Goal: Information Seeking & Learning: Learn about a topic

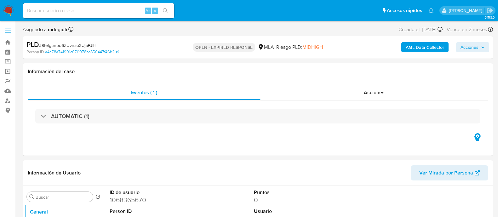
select select "10"
click at [112, 9] on input at bounding box center [98, 11] width 151 height 8
paste input "9telgunpd6ZUvnao3UjaPJlH"
type input "9telgunpd6ZUvnao3UjaPJlH"
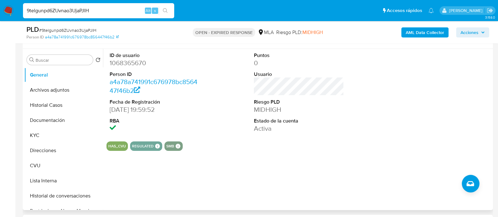
scroll to position [118, 0]
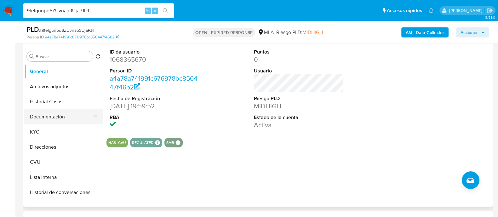
click at [54, 116] on button "Documentación" at bounding box center [61, 116] width 74 height 15
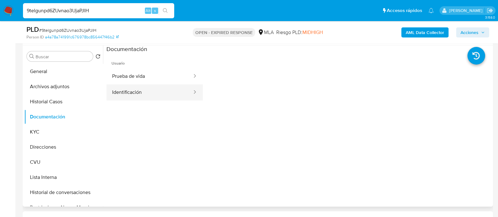
click at [147, 88] on button "Identificación" at bounding box center [149, 92] width 86 height 16
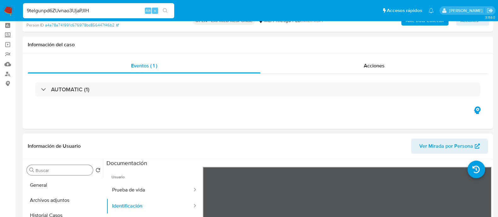
scroll to position [39, 0]
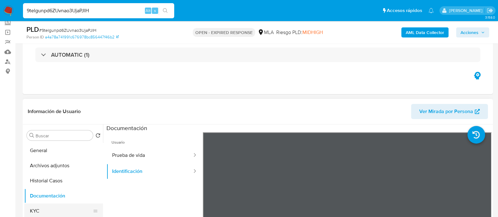
click at [49, 204] on button "KYC" at bounding box center [61, 210] width 74 height 15
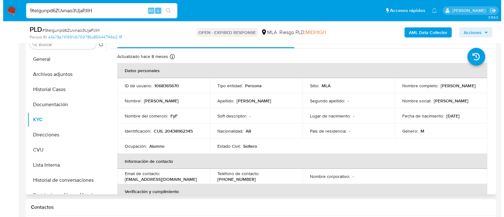
scroll to position [118, 0]
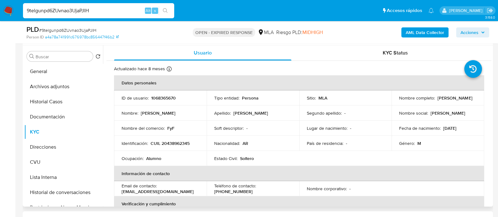
click at [170, 96] on p "1068365670" at bounding box center [163, 98] width 25 height 6
copy p "1068365670"
click at [175, 142] on p "CUIL 20438962345" at bounding box center [170, 143] width 39 height 6
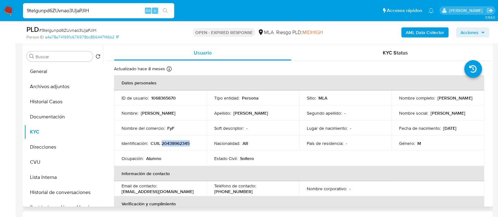
copy p "20438962345"
click at [175, 141] on p "CUIL 20438962345" at bounding box center [170, 143] width 39 height 6
click at [419, 30] on b "AML Data Collector" at bounding box center [425, 32] width 38 height 10
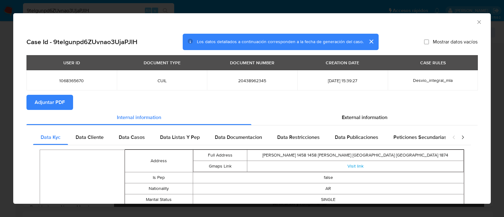
click at [64, 103] on span "Adjuntar PDF" at bounding box center [50, 102] width 30 height 14
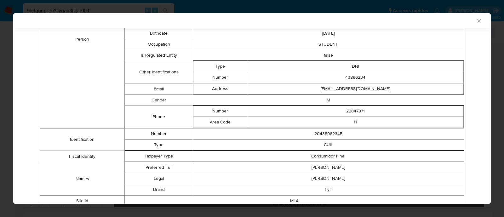
scroll to position [102, 0]
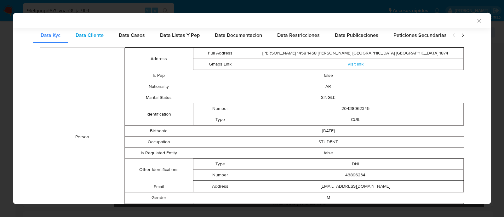
click at [98, 35] on span "Data Cliente" at bounding box center [90, 34] width 28 height 7
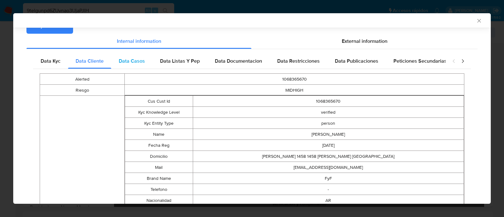
click at [146, 61] on div "Data Casos" at bounding box center [131, 61] width 41 height 15
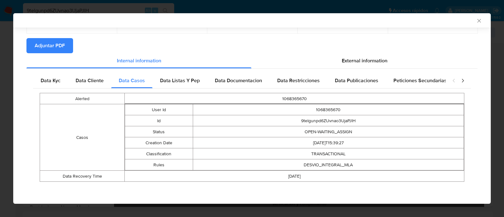
click at [175, 72] on div "Data Kyc Data Cliente Data Casos Data Listas Y Pep Data Documentacion Data Rest…" at bounding box center [251, 130] width 451 height 122
click at [189, 74] on div "Data Listas Y Pep" at bounding box center [179, 80] width 55 height 15
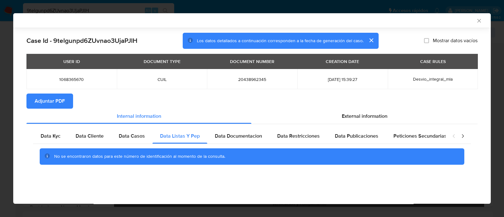
scroll to position [0, 0]
click at [259, 131] on div "Data Documentacion" at bounding box center [238, 135] width 62 height 15
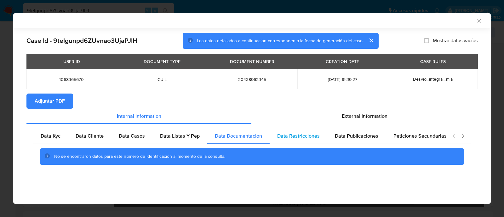
click at [284, 134] on span "Data Restricciones" at bounding box center [298, 135] width 43 height 7
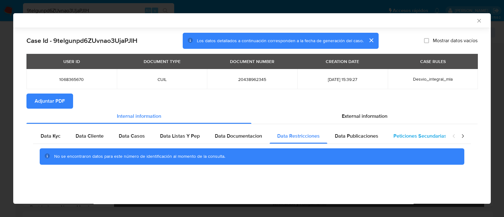
drag, startPoint x: 344, startPoint y: 134, endPoint x: 401, endPoint y: 132, distance: 56.7
click at [346, 134] on span "Data Publicaciones" at bounding box center [356, 135] width 43 height 7
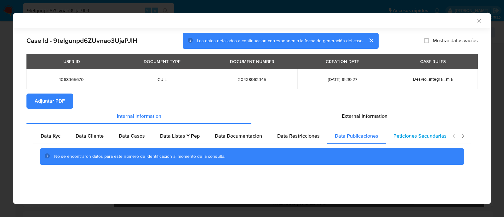
click at [406, 132] on div "Peticiones Secundarias" at bounding box center [420, 135] width 68 height 15
click at [465, 136] on icon "closure-recommendation-modal" at bounding box center [462, 136] width 6 height 6
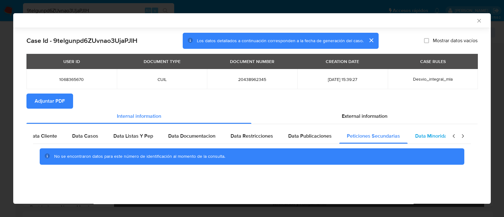
scroll to position [0, 55]
click at [427, 139] on span "Data Minoridad" at bounding box center [424, 135] width 35 height 7
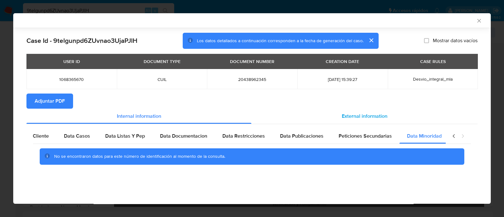
click at [377, 120] on div "External information" at bounding box center [364, 116] width 226 height 15
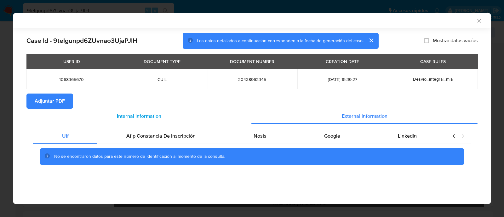
drag, startPoint x: 189, startPoint y: 138, endPoint x: 227, endPoint y: 112, distance: 46.3
click at [189, 137] on span "Afip Constancia De Inscripción" at bounding box center [160, 135] width 69 height 7
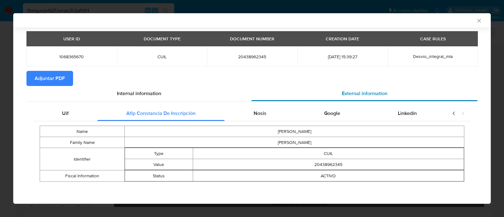
scroll to position [23, 0]
click at [256, 111] on span "Nosis" at bounding box center [260, 113] width 13 height 7
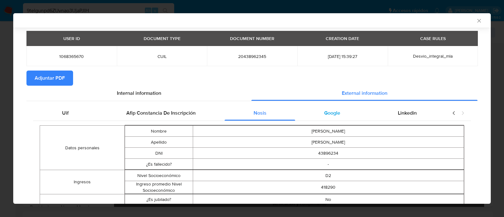
click at [324, 110] on span "Google" at bounding box center [332, 112] width 16 height 7
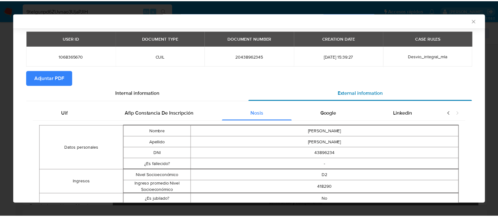
scroll to position [0, 0]
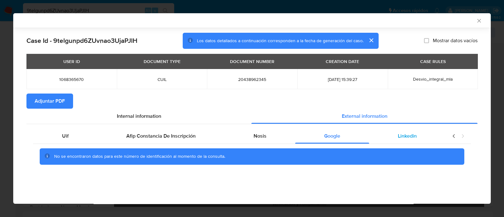
click at [399, 132] on div "Linkedin" at bounding box center [407, 135] width 77 height 15
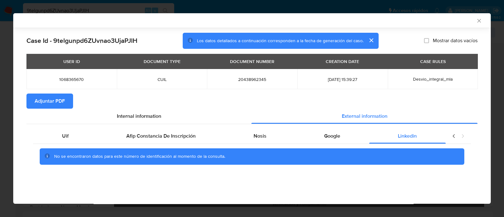
click at [477, 23] on icon "Cerrar ventana" at bounding box center [479, 21] width 6 height 6
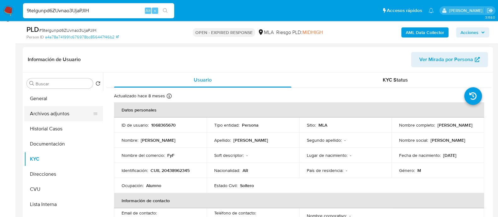
scroll to position [78, 0]
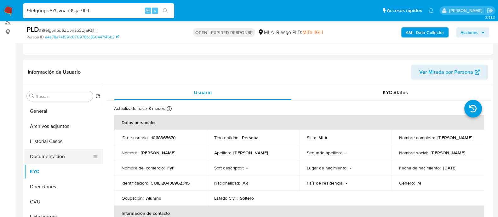
click at [57, 157] on button "Documentación" at bounding box center [61, 156] width 74 height 15
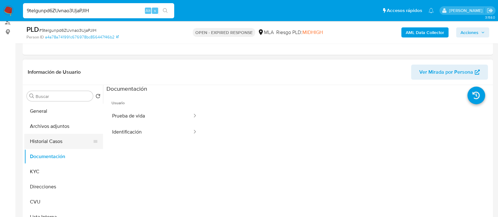
click at [58, 142] on button "Historial Casos" at bounding box center [61, 141] width 74 height 15
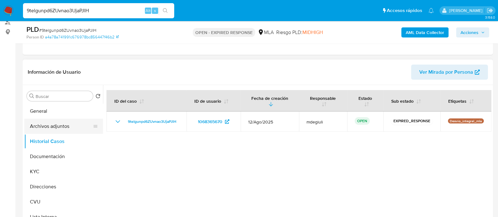
click at [49, 119] on button "Archivos adjuntos" at bounding box center [61, 126] width 74 height 15
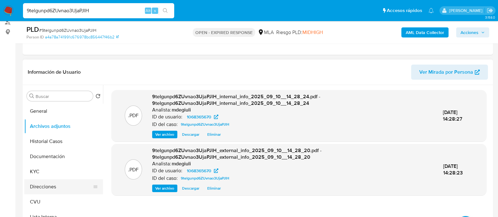
click at [55, 186] on button "Direcciones" at bounding box center [61, 186] width 74 height 15
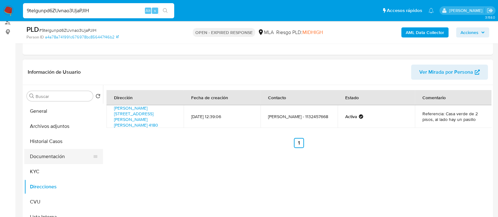
click at [47, 155] on button "Documentación" at bounding box center [61, 156] width 74 height 15
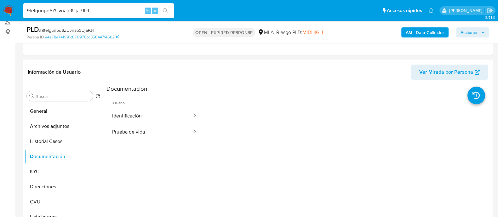
click at [67, 8] on input "9telgunpd6ZUvnao3UjaPJlH" at bounding box center [98, 11] width 151 height 8
click at [148, 111] on button "Identificación" at bounding box center [149, 116] width 86 height 16
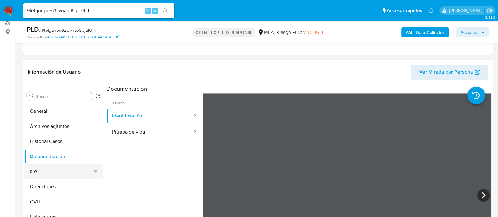
click at [54, 166] on button "KYC" at bounding box center [61, 171] width 74 height 15
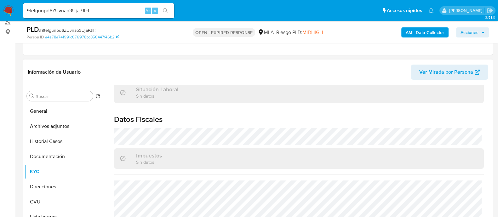
scroll to position [118, 0]
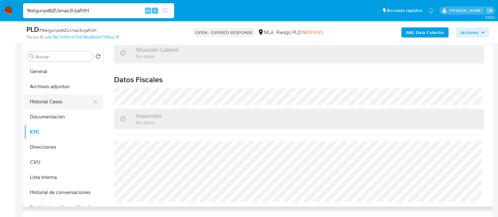
click at [48, 105] on button "Historial Casos" at bounding box center [61, 101] width 74 height 15
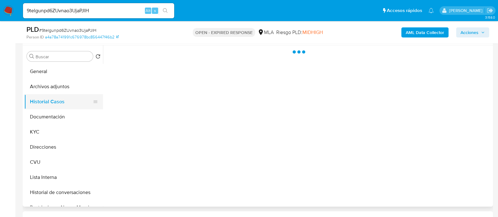
scroll to position [0, 0]
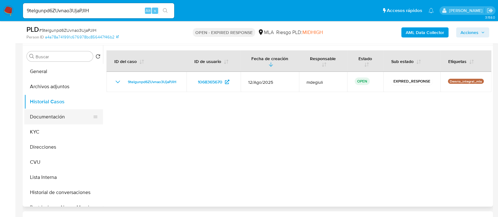
click at [49, 119] on button "Documentación" at bounding box center [61, 116] width 74 height 15
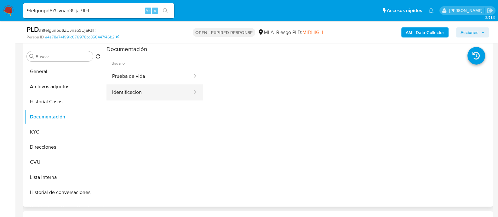
click at [135, 89] on button "Identificación" at bounding box center [149, 92] width 86 height 16
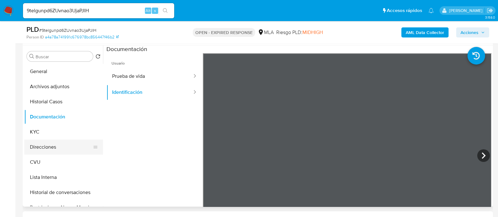
click at [46, 150] on button "Direcciones" at bounding box center [61, 147] width 74 height 15
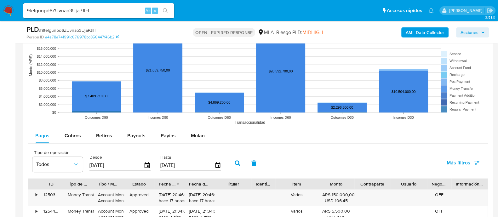
scroll to position [630, 0]
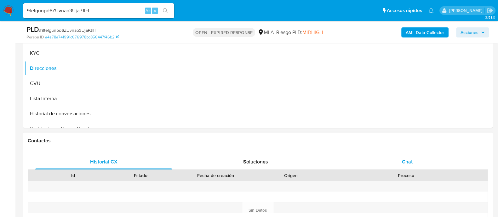
click at [406, 163] on span "Chat" at bounding box center [407, 161] width 11 height 7
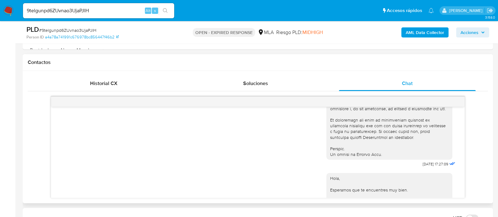
scroll to position [404, 0]
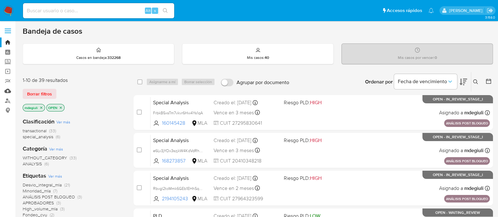
click at [8, 90] on link "Mulan" at bounding box center [37, 91] width 75 height 10
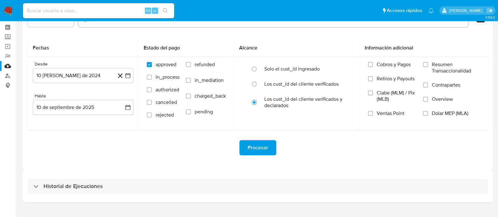
scroll to position [37, 0]
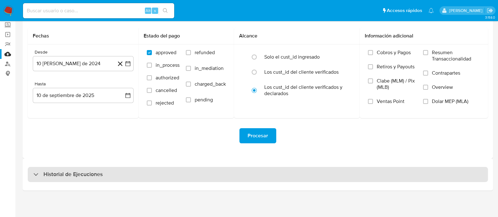
click at [75, 171] on h3 "Historial de Ejecuciones" at bounding box center [72, 175] width 59 height 8
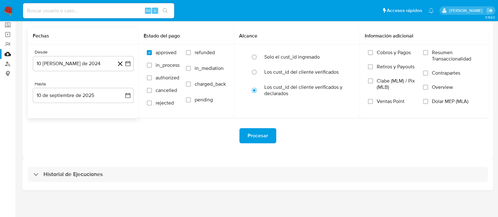
select select "10"
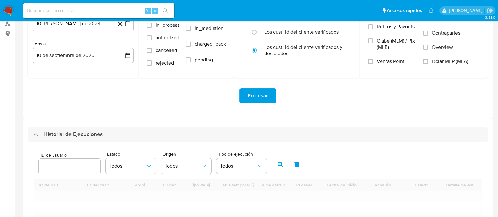
scroll to position [116, 0]
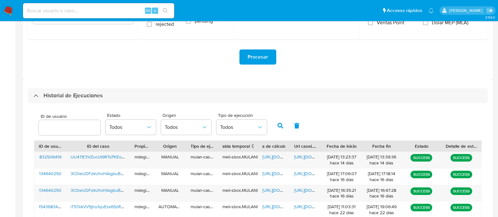
click at [54, 126] on input "number" at bounding box center [70, 127] width 62 height 8
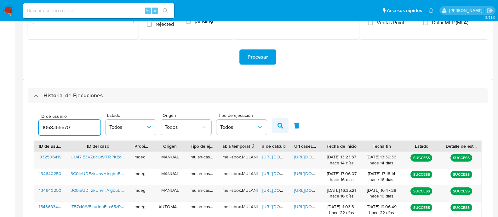
type input "1068365670"
click at [277, 127] on icon "button" at bounding box center [280, 126] width 6 height 6
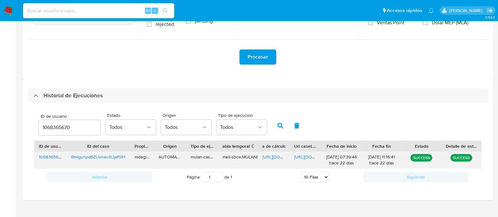
click at [271, 156] on span "https://docs.google.com/spreadsheets/d/1nby3TjEVxrd6DBcaHi7r9CUGErDfeqQQ0mPdemy…" at bounding box center [283, 157] width 43 height 6
click at [301, 154] on span "https://docs.google.com/document/d/1vWMB21azrczMcJpkfM01e5FXZTdoYNHUFIMMT04i8z8…" at bounding box center [315, 157] width 43 height 6
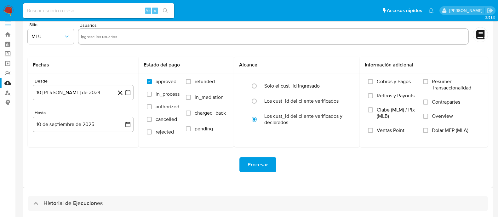
scroll to position [0, 0]
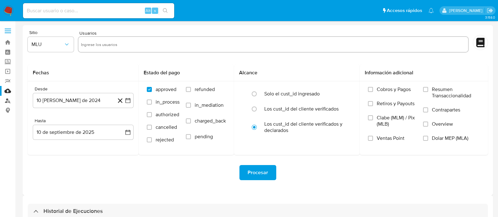
click at [7, 100] on link "Buscador de personas" at bounding box center [37, 101] width 75 height 10
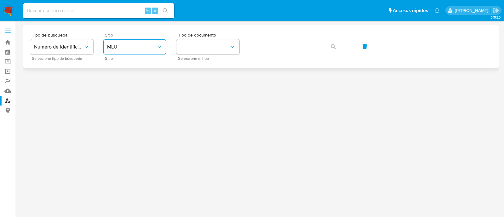
click at [134, 44] on span "MLU" at bounding box center [131, 47] width 49 height 6
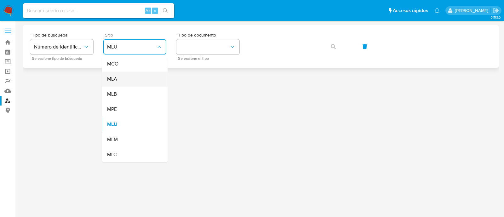
click at [128, 79] on div "MLA" at bounding box center [133, 78] width 52 height 15
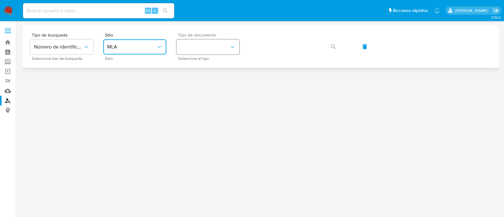
click at [222, 50] on button "identificationType" at bounding box center [207, 46] width 63 height 15
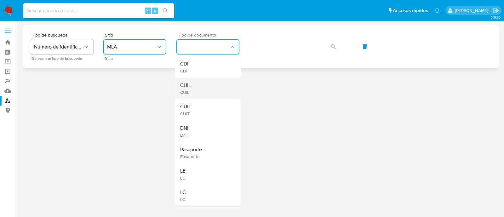
click at [199, 84] on div "CUIL CUIL" at bounding box center [206, 88] width 52 height 21
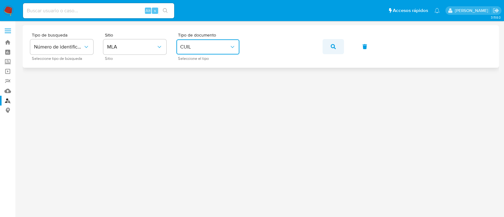
click at [331, 48] on icon "button" at bounding box center [333, 46] width 5 height 5
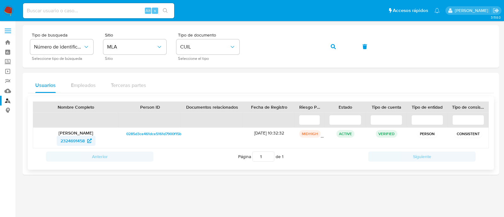
click at [65, 141] on span "2324691458" at bounding box center [72, 141] width 24 height 10
click at [340, 49] on button "button" at bounding box center [333, 46] width 21 height 15
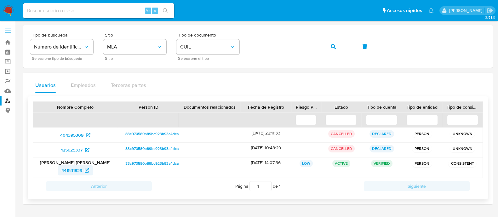
click at [70, 169] on span "441531829" at bounding box center [71, 170] width 21 height 10
click at [331, 47] on icon "button" at bounding box center [333, 46] width 5 height 5
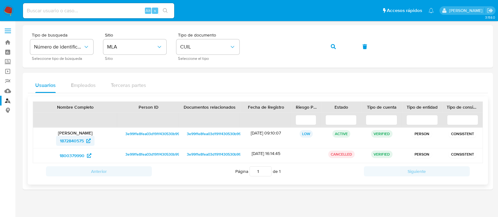
click at [72, 140] on span "1872840575" at bounding box center [72, 141] width 24 height 10
click at [335, 49] on span "button" at bounding box center [333, 47] width 5 height 14
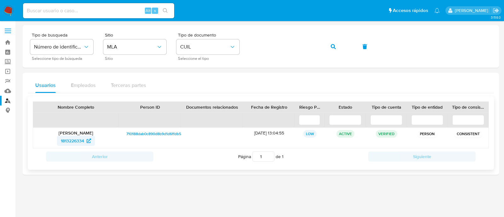
click at [70, 142] on span "1813226334" at bounding box center [72, 141] width 23 height 10
click at [334, 44] on icon "button" at bounding box center [333, 46] width 5 height 5
click at [73, 142] on span "399602029" at bounding box center [72, 141] width 23 height 10
click at [335, 45] on icon "button" at bounding box center [333, 46] width 5 height 5
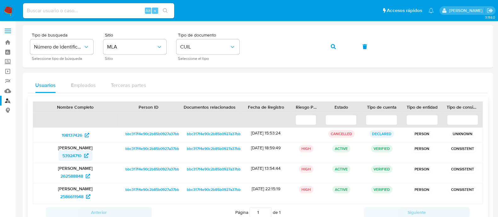
click at [66, 152] on span "53924710" at bounding box center [71, 156] width 19 height 10
click at [337, 43] on button "button" at bounding box center [333, 46] width 21 height 15
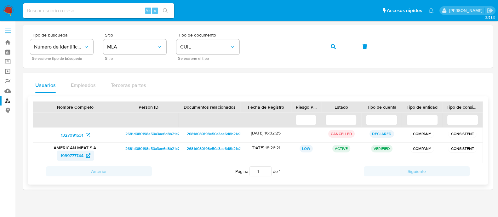
click at [73, 155] on span "1989777744" at bounding box center [71, 156] width 23 height 10
click at [334, 46] on icon "button" at bounding box center [333, 46] width 5 height 5
click at [64, 151] on span "1690478481" at bounding box center [71, 156] width 23 height 10
click at [331, 44] on icon "button" at bounding box center [333, 46] width 5 height 5
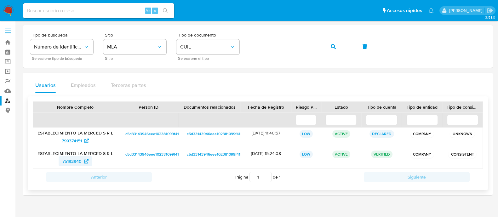
click at [76, 161] on span "75192940" at bounding box center [71, 161] width 19 height 10
click at [333, 46] on icon "button" at bounding box center [333, 46] width 5 height 5
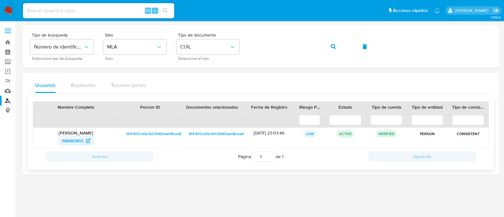
click at [75, 140] on span "198483855" at bounding box center [73, 141] width 22 height 10
click at [328, 48] on button "button" at bounding box center [333, 46] width 21 height 15
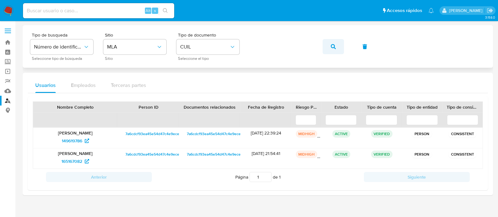
click at [332, 47] on icon "button" at bounding box center [333, 46] width 5 height 5
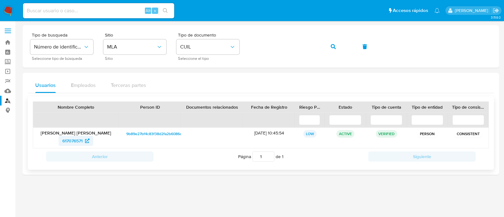
click at [69, 136] on span "617076571" at bounding box center [72, 141] width 20 height 10
click at [331, 45] on icon "button" at bounding box center [333, 46] width 5 height 5
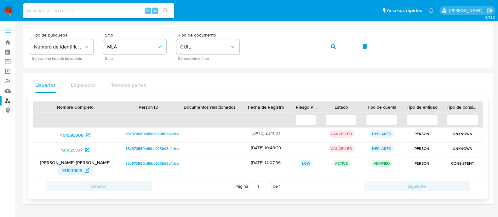
click at [78, 169] on span "441531829" at bounding box center [71, 170] width 21 height 10
click at [336, 47] on button "button" at bounding box center [333, 46] width 21 height 15
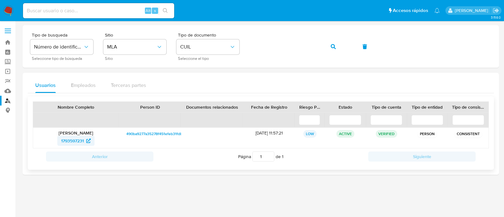
click at [69, 142] on span "1793597231" at bounding box center [72, 141] width 23 height 10
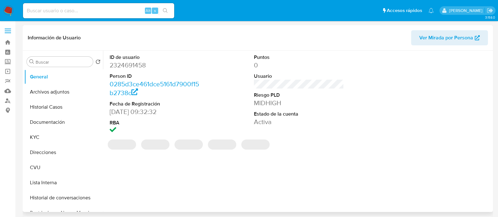
select select "10"
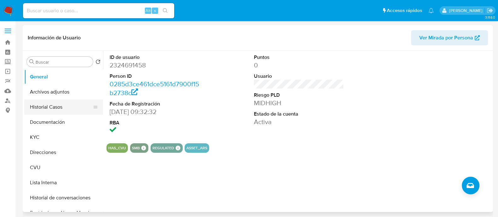
click at [45, 107] on button "Historial Casos" at bounding box center [61, 107] width 74 height 15
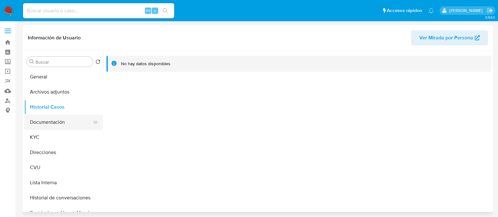
click at [56, 126] on button "Documentación" at bounding box center [61, 122] width 74 height 15
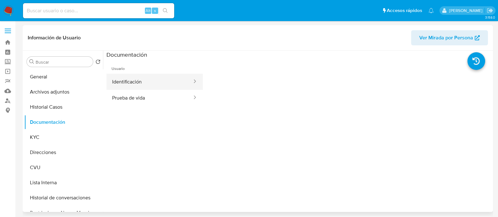
click at [148, 86] on button "Identificación" at bounding box center [149, 82] width 86 height 16
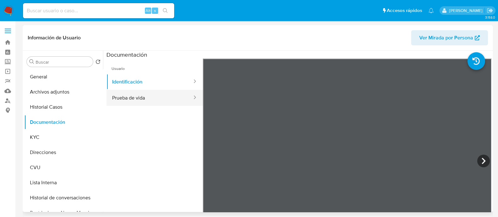
click at [124, 103] on button "Prueba de vida" at bounding box center [149, 98] width 86 height 16
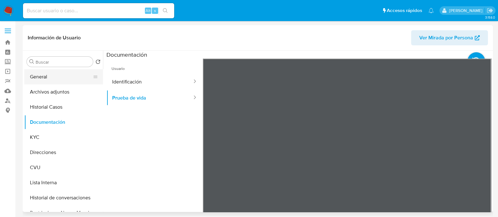
click at [74, 77] on button "General" at bounding box center [61, 76] width 74 height 15
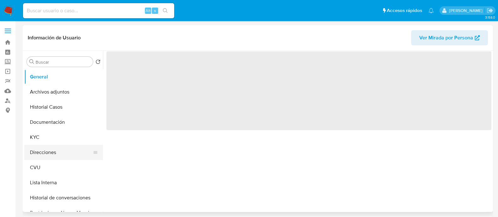
click at [47, 150] on button "Direcciones" at bounding box center [61, 152] width 74 height 15
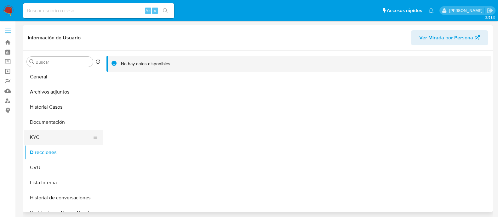
click at [47, 137] on button "KYC" at bounding box center [61, 137] width 74 height 15
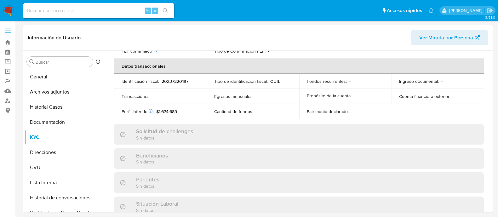
scroll to position [337, 0]
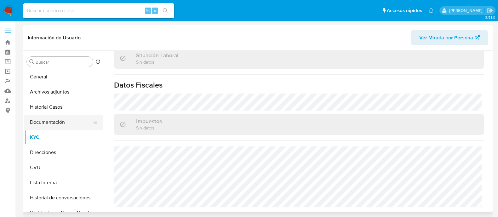
click at [43, 127] on button "Documentación" at bounding box center [61, 122] width 74 height 15
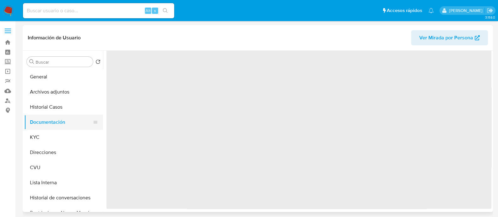
scroll to position [0, 0]
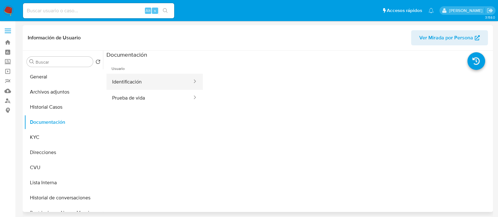
click at [143, 80] on button "Identificación" at bounding box center [149, 82] width 86 height 16
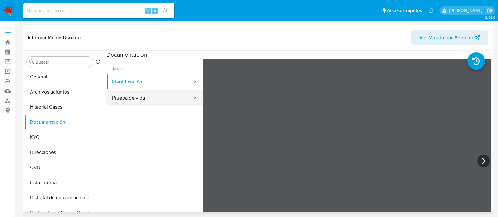
click at [147, 103] on button "Prueba de vida" at bounding box center [149, 98] width 86 height 16
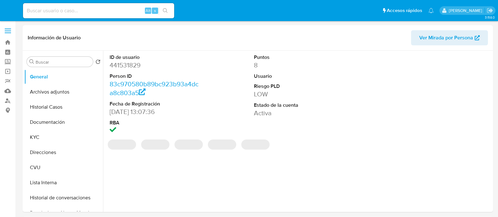
select select "10"
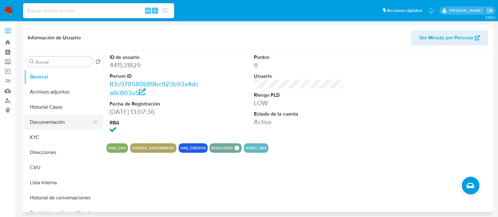
click at [57, 124] on button "Documentación" at bounding box center [61, 122] width 74 height 15
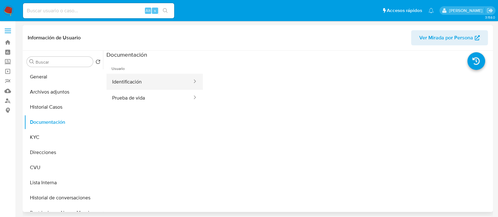
click at [162, 84] on button "Identificación" at bounding box center [149, 82] width 86 height 16
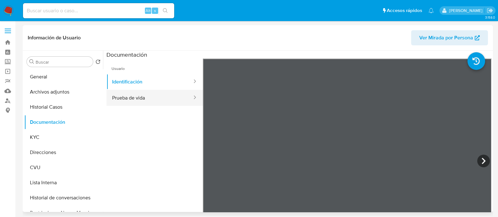
click at [180, 99] on button "Prueba de vida" at bounding box center [149, 98] width 86 height 16
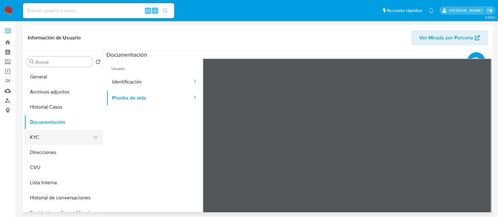
click at [56, 132] on button "KYC" at bounding box center [61, 137] width 74 height 15
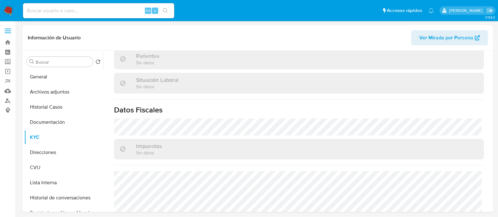
scroll to position [331, 0]
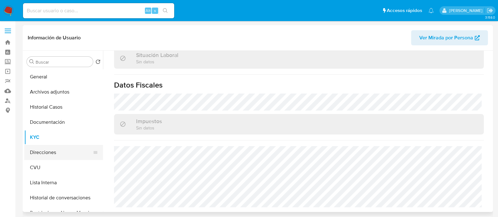
click at [58, 152] on button "Direcciones" at bounding box center [61, 152] width 74 height 15
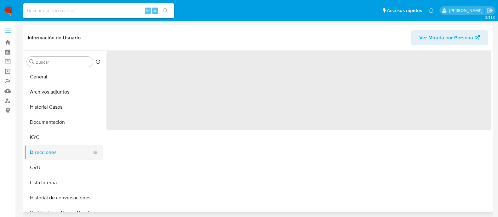
scroll to position [0, 0]
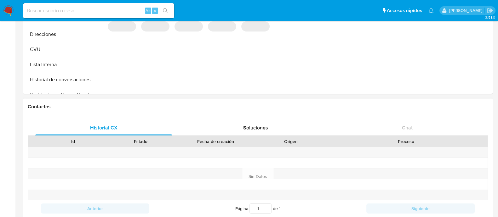
select select "10"
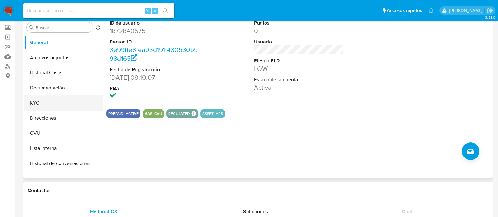
scroll to position [23, 0]
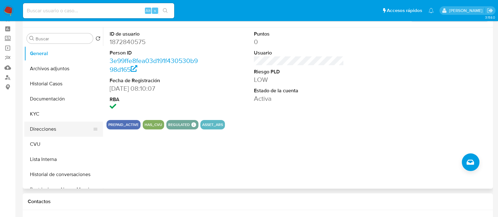
click at [42, 127] on button "Direcciones" at bounding box center [61, 129] width 74 height 15
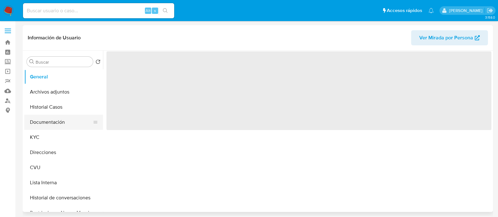
click at [49, 123] on button "Documentación" at bounding box center [61, 122] width 74 height 15
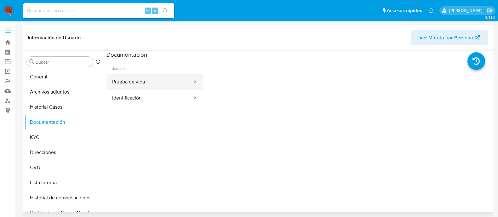
click at [162, 83] on button "Prueba de vida" at bounding box center [149, 82] width 86 height 16
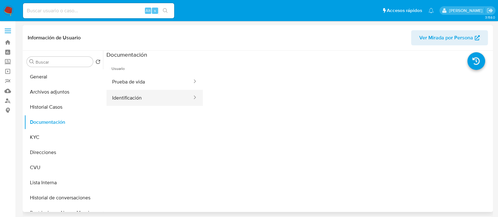
select select "10"
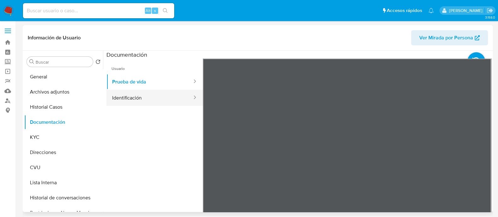
click at [156, 97] on button "Identificación" at bounding box center [149, 98] width 86 height 16
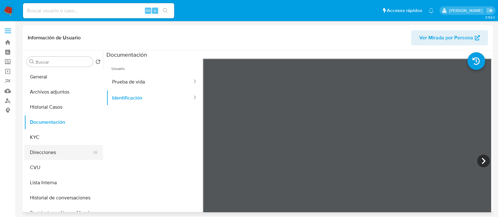
click at [50, 153] on button "Direcciones" at bounding box center [61, 152] width 74 height 15
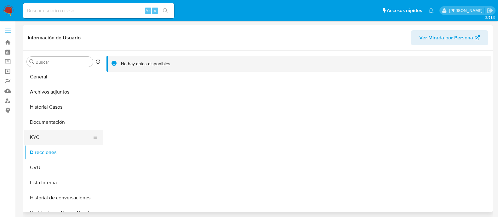
click at [47, 140] on button "KYC" at bounding box center [61, 137] width 74 height 15
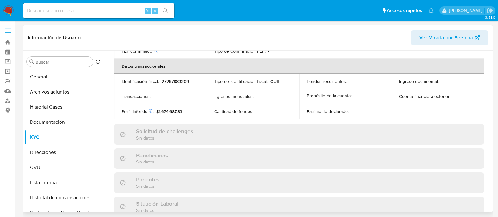
scroll to position [337, 0]
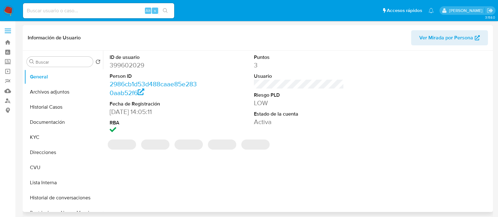
select select "10"
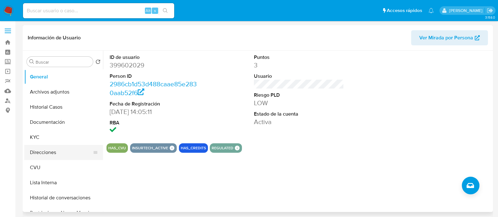
click at [65, 152] on button "Direcciones" at bounding box center [61, 152] width 74 height 15
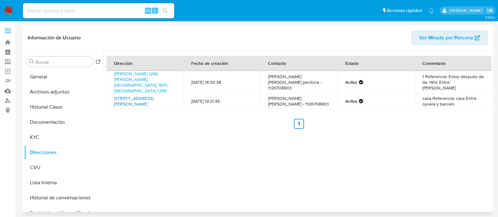
click at [153, 95] on link "De La Serna 4180, Villa Domico, Buenos Aires, 1870, Argentina 4180" at bounding box center [133, 101] width 39 height 12
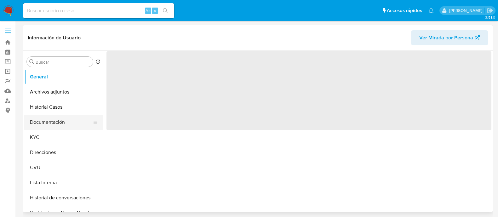
click at [69, 116] on button "Documentación" at bounding box center [61, 122] width 74 height 15
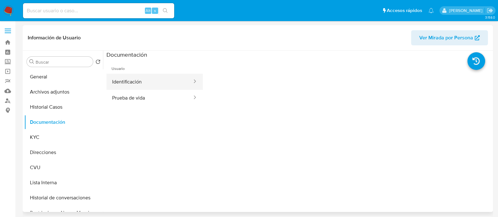
click at [139, 81] on button "Identificación" at bounding box center [149, 82] width 86 height 16
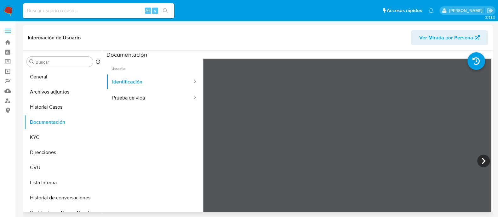
select select "10"
click at [164, 94] on button "Prueba de vida" at bounding box center [149, 98] width 86 height 16
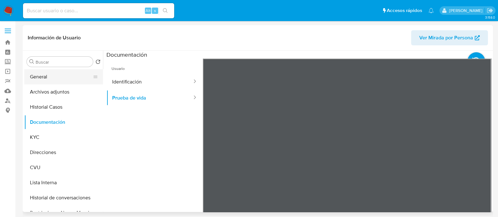
click at [60, 78] on button "General" at bounding box center [61, 76] width 74 height 15
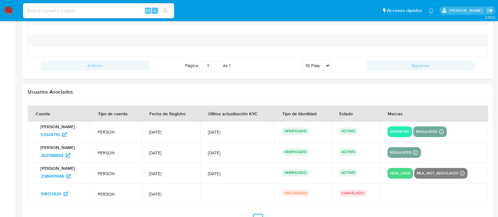
scroll to position [753, 0]
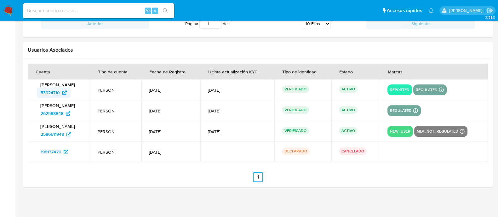
click at [53, 91] on span "53924710" at bounding box center [50, 93] width 19 height 10
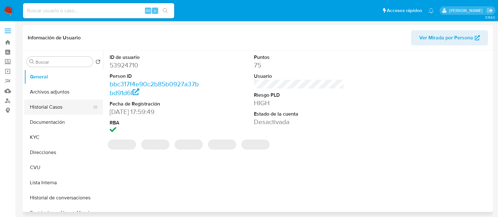
select select "10"
click at [49, 104] on button "Historial Casos" at bounding box center [61, 107] width 74 height 15
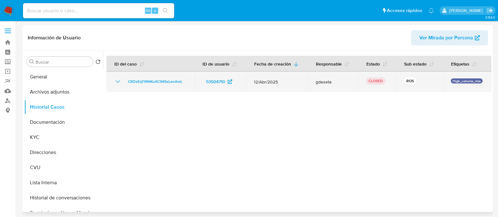
click at [118, 83] on icon "Mostrar/Ocultar" at bounding box center [118, 82] width 8 height 8
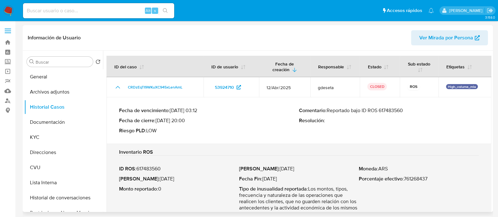
drag, startPoint x: 327, startPoint y: 111, endPoint x: 406, endPoint y: 110, distance: 79.4
click at [406, 110] on p "Comentario : Reportado bajo ID ROS 617483560" at bounding box center [389, 110] width 180 height 6
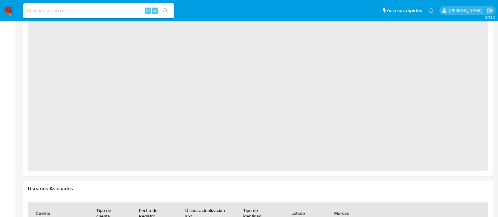
select select "10"
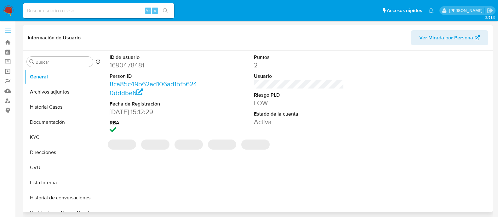
select select "10"
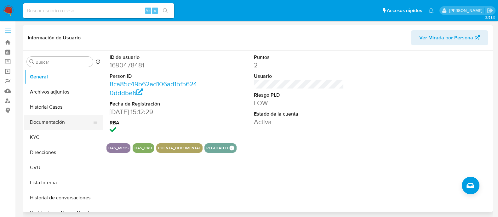
click at [38, 128] on button "Documentación" at bounding box center [61, 122] width 74 height 15
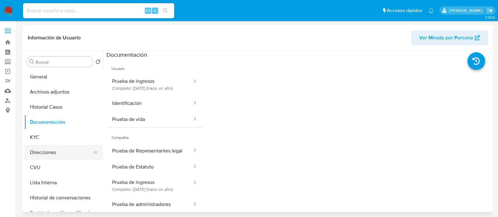
click at [44, 153] on button "Direcciones" at bounding box center [61, 152] width 74 height 15
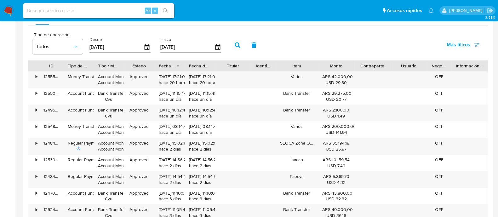
scroll to position [771, 0]
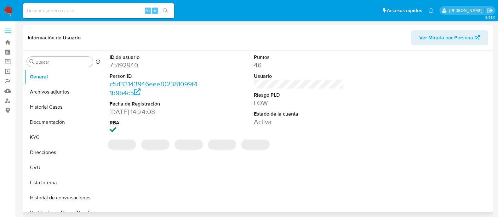
select select "10"
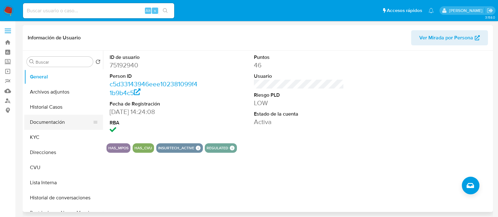
click at [50, 121] on button "Documentación" at bounding box center [61, 122] width 74 height 15
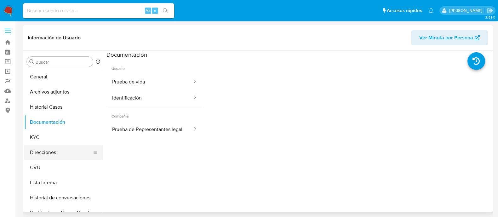
click at [44, 154] on button "Direcciones" at bounding box center [61, 152] width 74 height 15
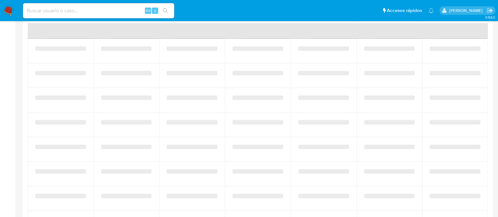
select select "10"
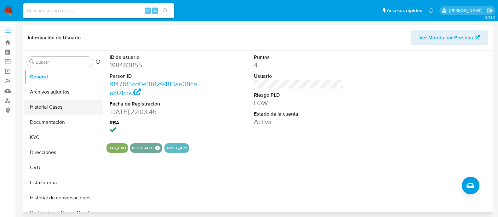
click at [43, 105] on button "Historial Casos" at bounding box center [61, 107] width 74 height 15
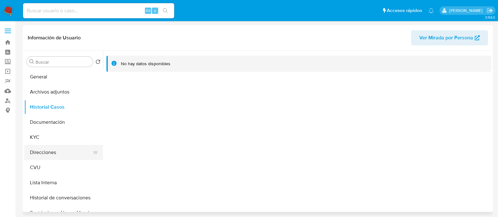
click at [47, 154] on button "Direcciones" at bounding box center [61, 152] width 74 height 15
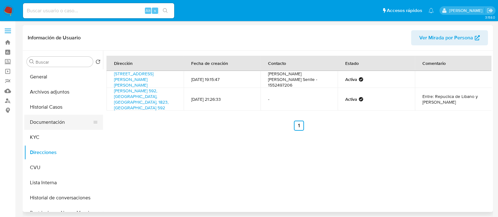
click at [49, 124] on button "Documentación" at bounding box center [61, 122] width 74 height 15
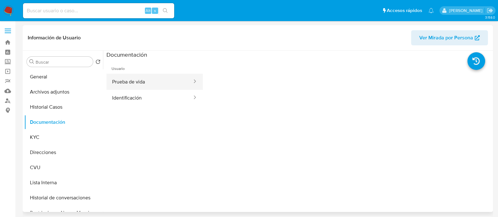
click at [148, 80] on button "Prueba de vida" at bounding box center [149, 82] width 86 height 16
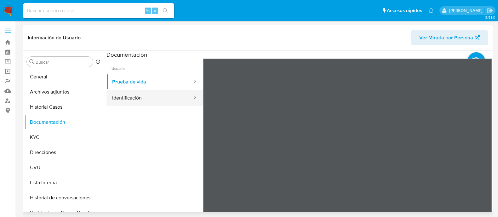
click at [154, 94] on button "Identificación" at bounding box center [149, 98] width 86 height 16
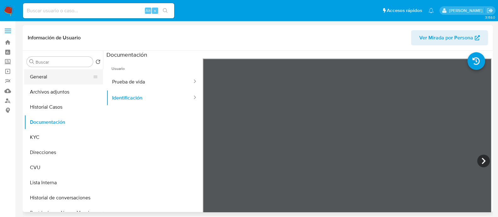
click at [59, 74] on button "General" at bounding box center [61, 76] width 74 height 15
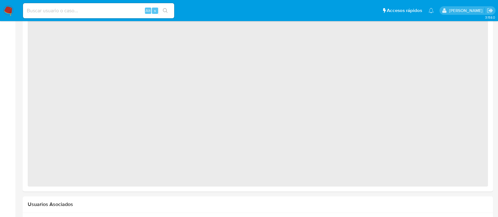
scroll to position [500, 0]
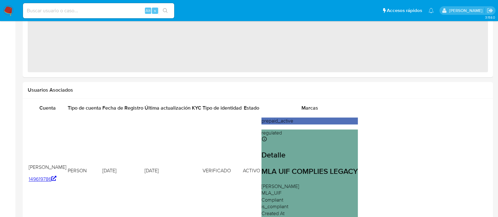
select select "10"
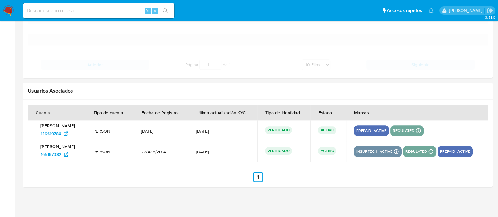
scroll to position [713, 0]
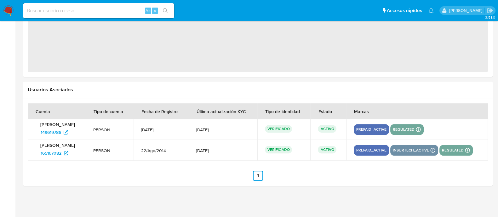
select select "10"
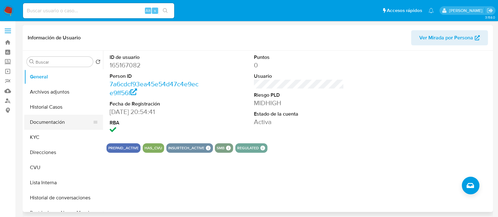
click at [46, 122] on button "Documentación" at bounding box center [61, 122] width 74 height 15
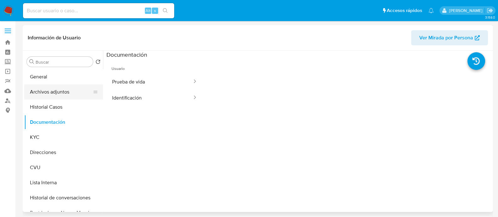
click at [52, 93] on button "Archivos adjuntos" at bounding box center [61, 91] width 74 height 15
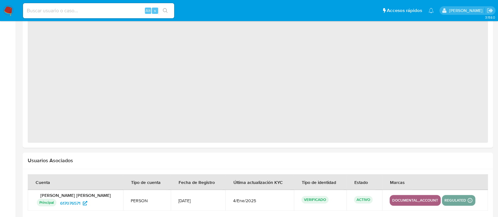
select select "10"
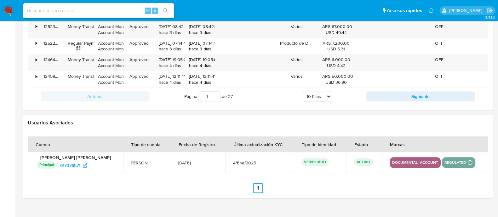
scroll to position [751, 0]
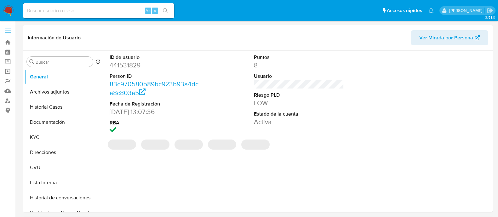
select select "10"
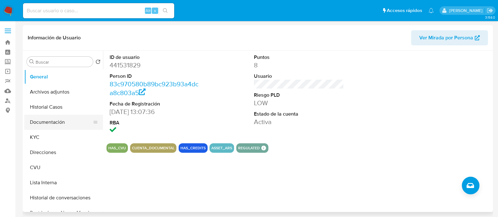
click at [45, 122] on button "Documentación" at bounding box center [61, 122] width 74 height 15
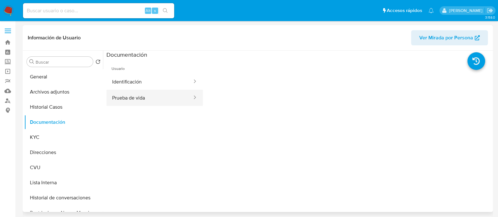
click at [162, 90] on button "Prueba de vida" at bounding box center [149, 98] width 86 height 16
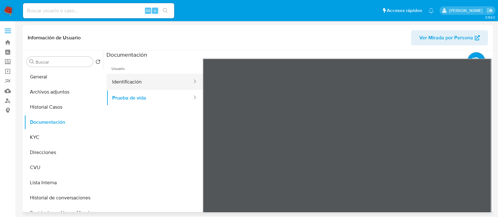
click at [168, 79] on button "Identificación" at bounding box center [149, 82] width 86 height 16
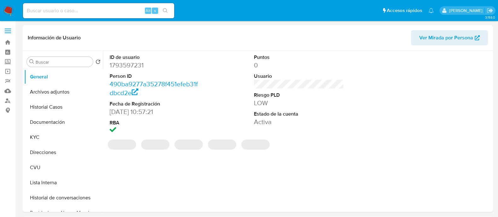
select select "10"
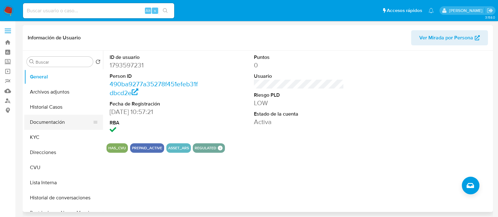
click at [49, 127] on button "Documentación" at bounding box center [61, 122] width 74 height 15
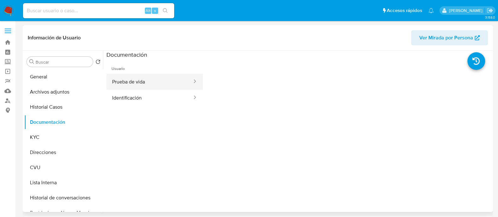
click at [150, 79] on button "Prueba de vida" at bounding box center [149, 82] width 86 height 16
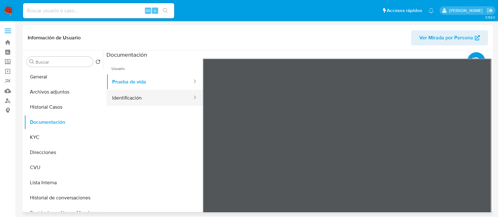
click at [151, 99] on button "Identificación" at bounding box center [149, 98] width 86 height 16
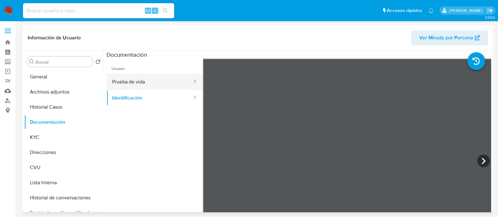
click at [157, 83] on button "Prueba de vida" at bounding box center [149, 82] width 86 height 16
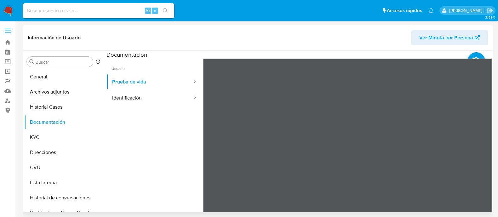
drag, startPoint x: 144, startPoint y: 96, endPoint x: 196, endPoint y: 91, distance: 52.2
click at [144, 97] on button "Identificación" at bounding box center [149, 98] width 86 height 16
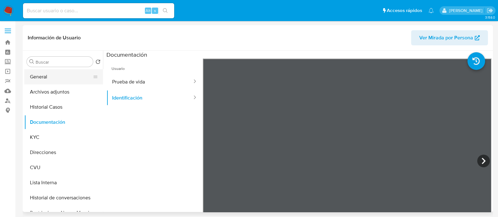
click at [49, 73] on button "General" at bounding box center [61, 76] width 74 height 15
